Goal: Navigation & Orientation: Find specific page/section

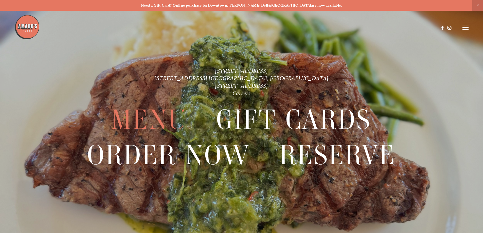
click at [162, 120] on span "Menu" at bounding box center [150, 119] width 76 height 35
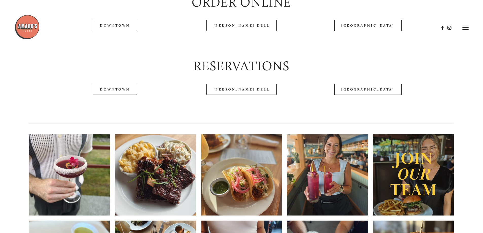
scroll to position [685, 0]
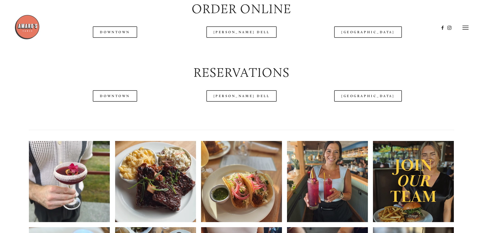
click at [116, 49] on header "Menu Order Now Visit Gallery 0" at bounding box center [241, 27] width 454 height 55
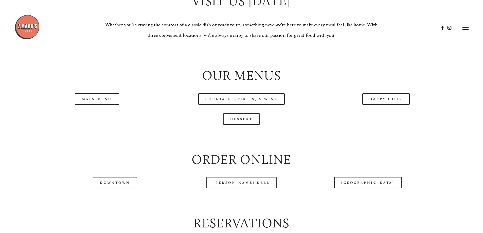
scroll to position [533, 0]
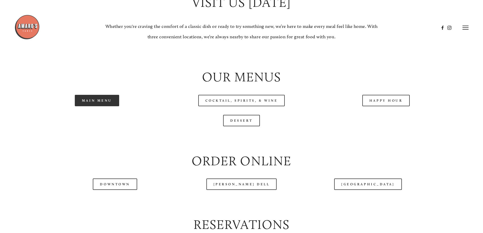
click at [97, 106] on link "Main Menu" at bounding box center [97, 100] width 44 height 11
